Goal: Find specific page/section

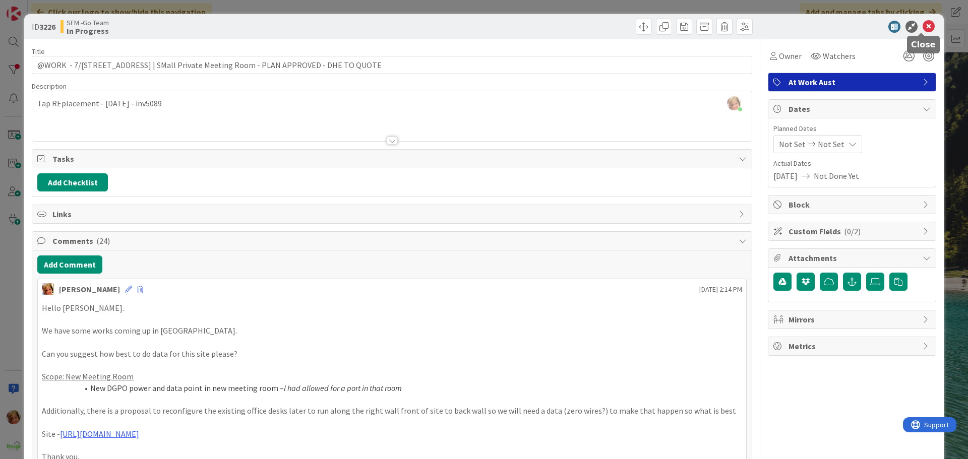
click at [923, 25] on icon at bounding box center [928, 27] width 12 height 12
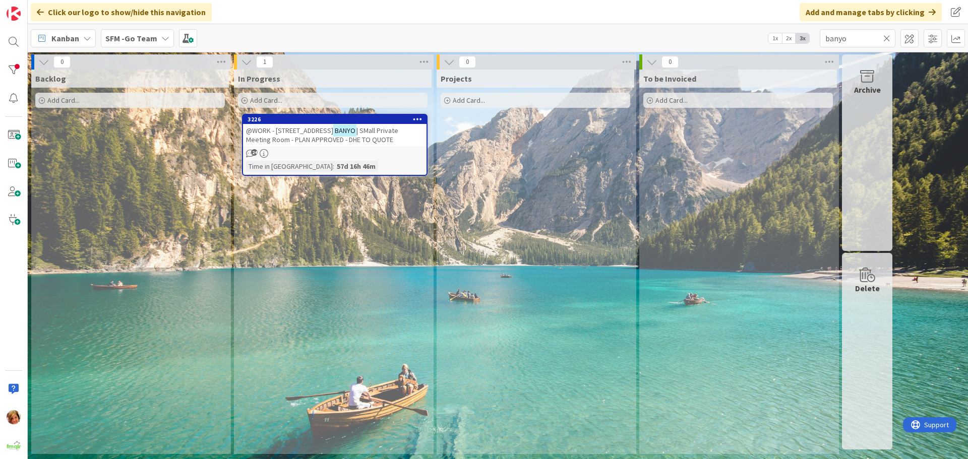
click at [886, 37] on icon at bounding box center [886, 38] width 7 height 9
click at [886, 37] on input "text" at bounding box center [858, 38] width 76 height 18
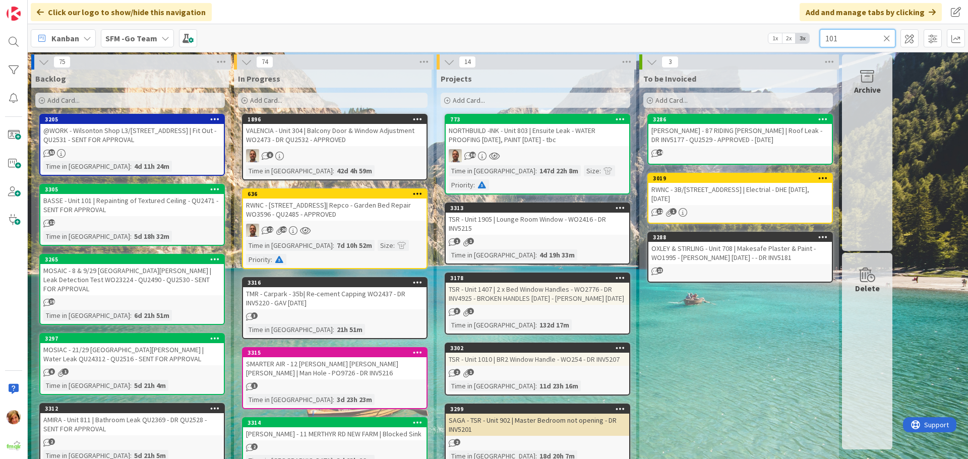
type input "101"
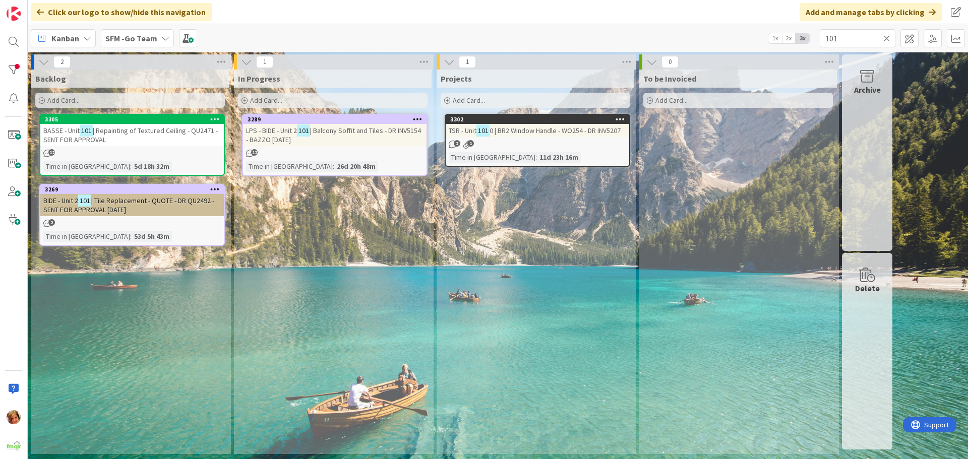
click at [140, 133] on span "| Repainting of Textured Ceiling - QU2471 - SENT FOR APPROVAL" at bounding box center [130, 135] width 174 height 18
click at [149, 136] on div "BASSE - Unit 101 | Repainting of Textured Ceiling - QU2471 - SENT FOR APPROVAL" at bounding box center [131, 135] width 183 height 22
click at [137, 131] on span "| Repainting of Textured Ceiling - QU2471 - SENT FOR APPROVAL" at bounding box center [130, 135] width 174 height 18
click at [129, 131] on span "| Repainting of Textured Ceiling - QU2471 - SENT FOR APPROVAL" at bounding box center [130, 135] width 174 height 18
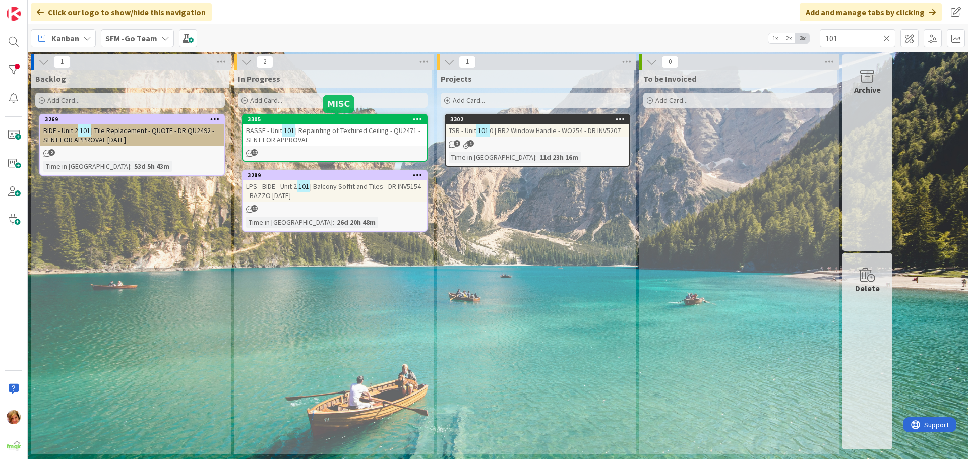
click at [323, 133] on span "| Repainting of Textured Ceiling - QU2471 - SENT FOR APPROVAL" at bounding box center [333, 135] width 174 height 18
